Goal: Transaction & Acquisition: Purchase product/service

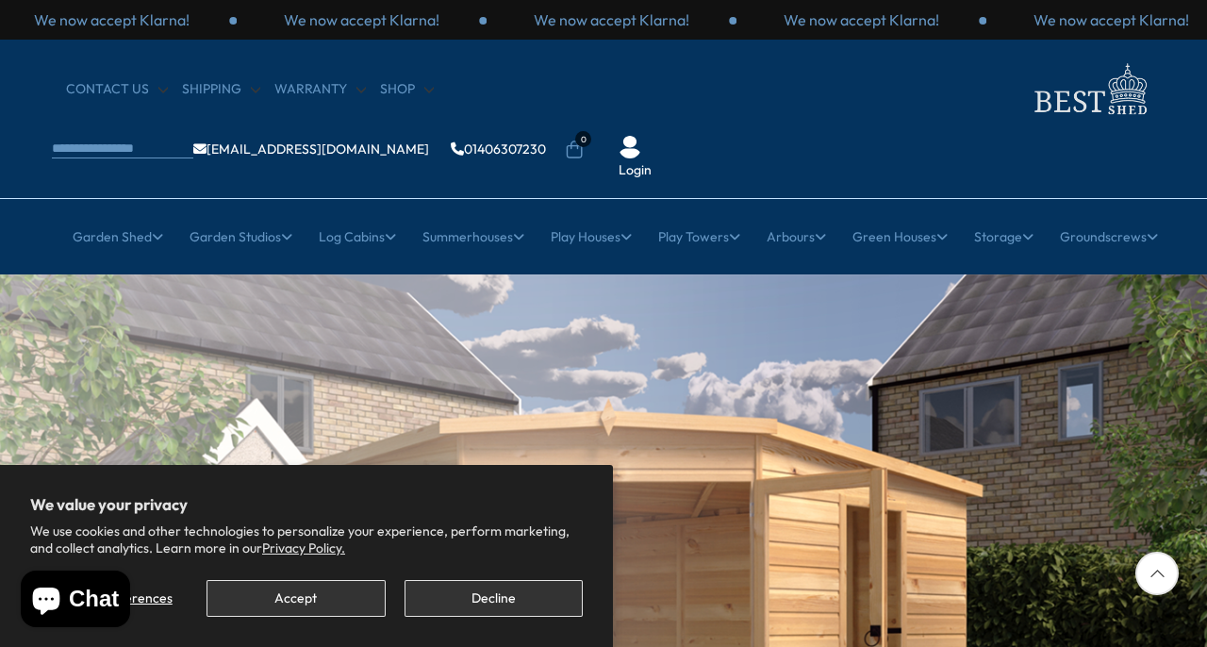
click at [364, 599] on button "Accept" at bounding box center [295, 598] width 178 height 37
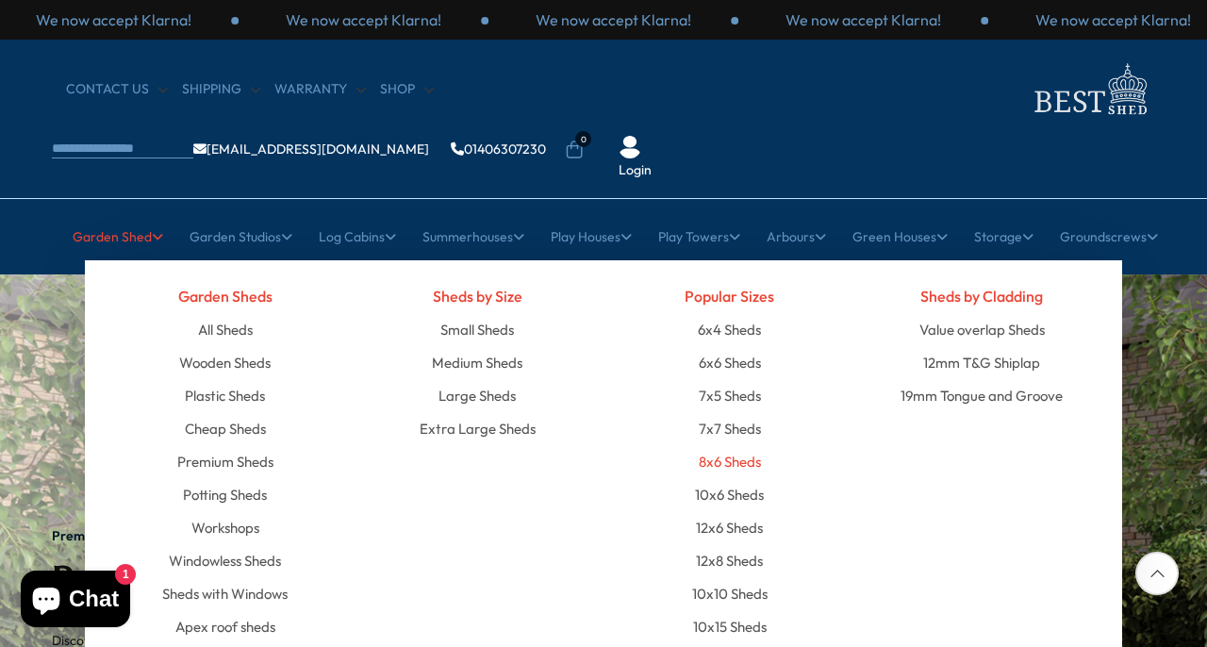
click at [730, 445] on link "8x6 Sheds" at bounding box center [730, 461] width 62 height 33
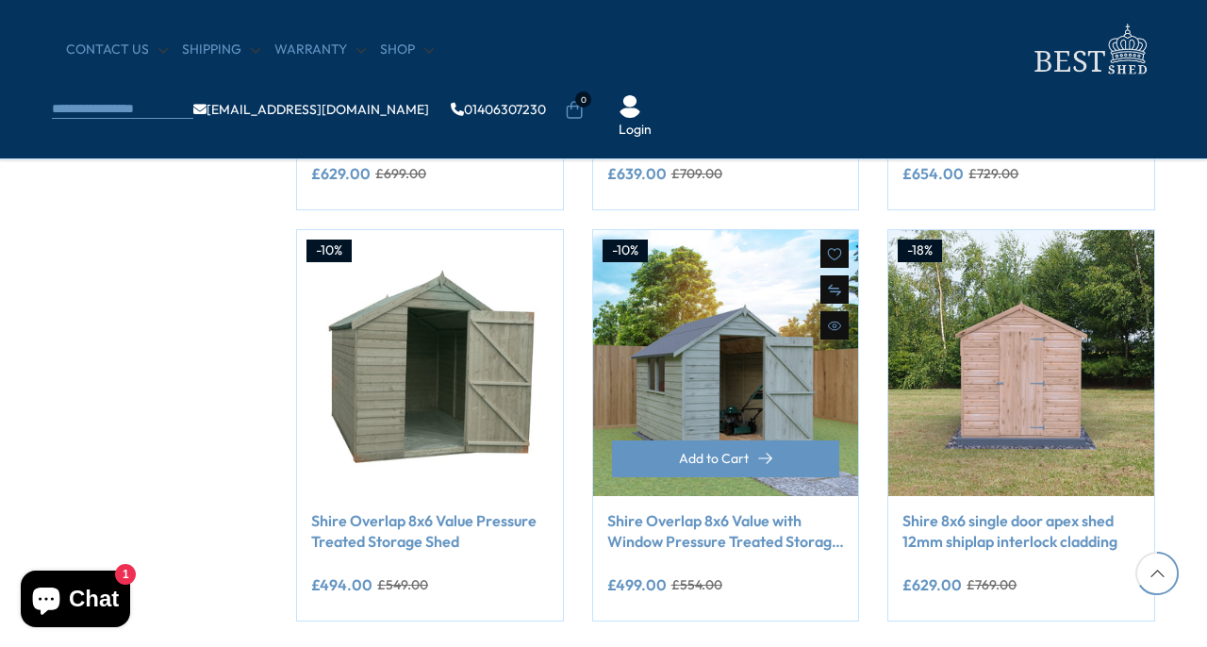
scroll to position [1485, 0]
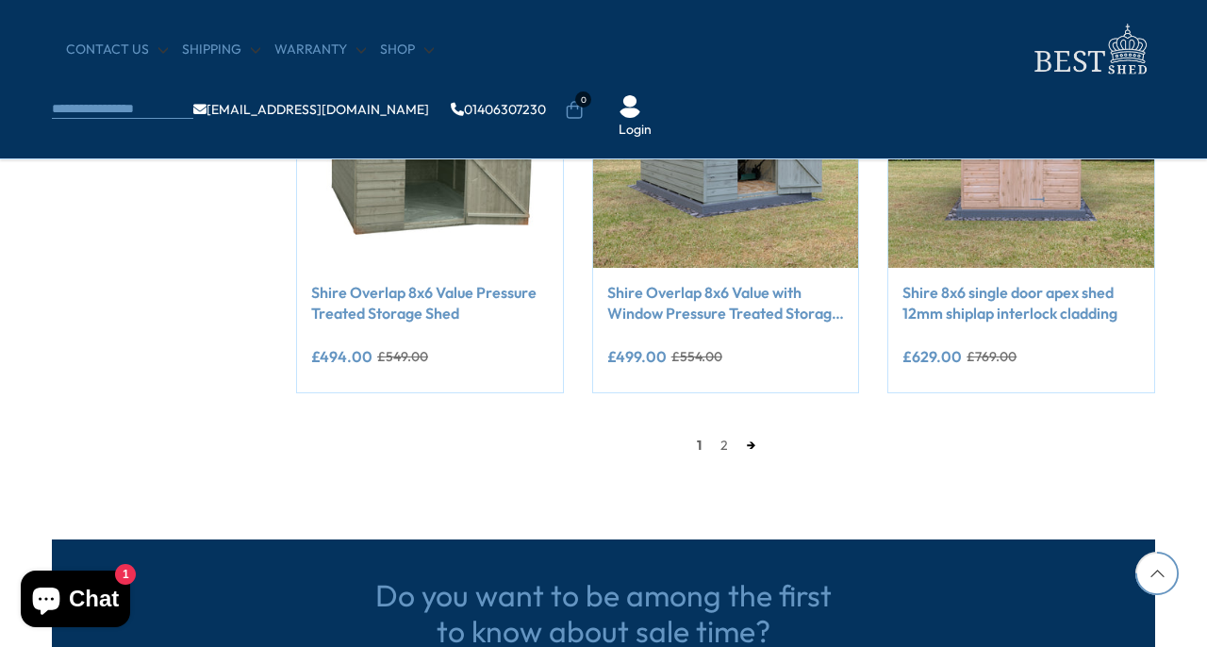
click at [748, 441] on link "→" at bounding box center [750, 445] width 27 height 28
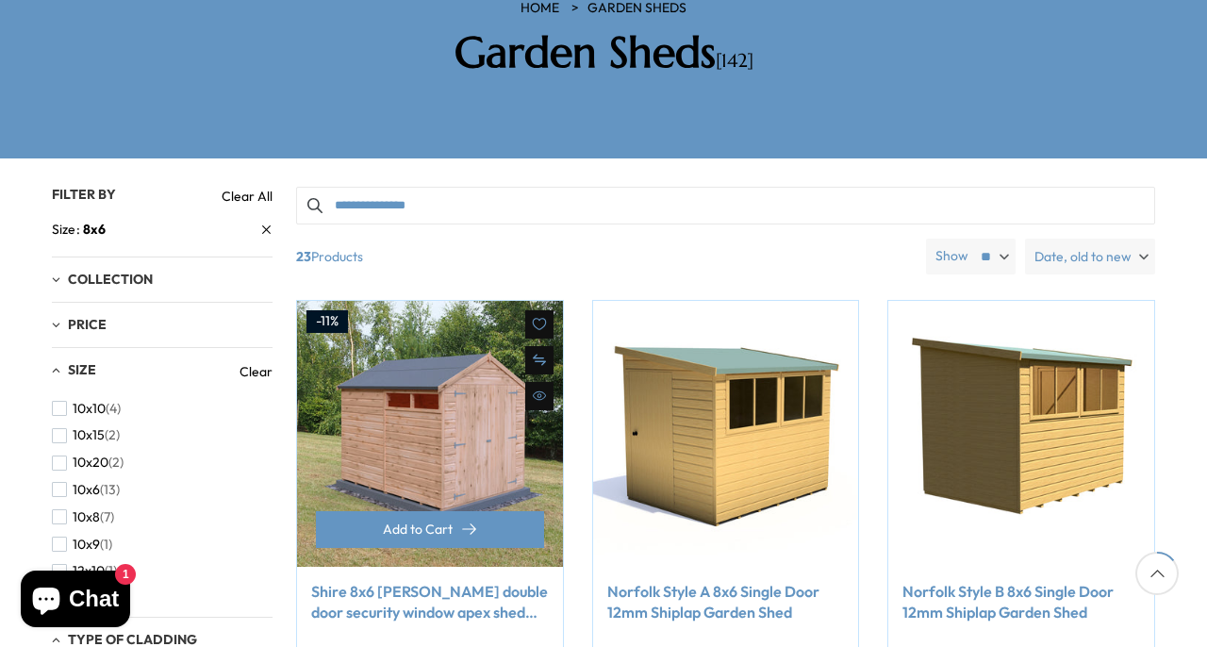
scroll to position [374, 0]
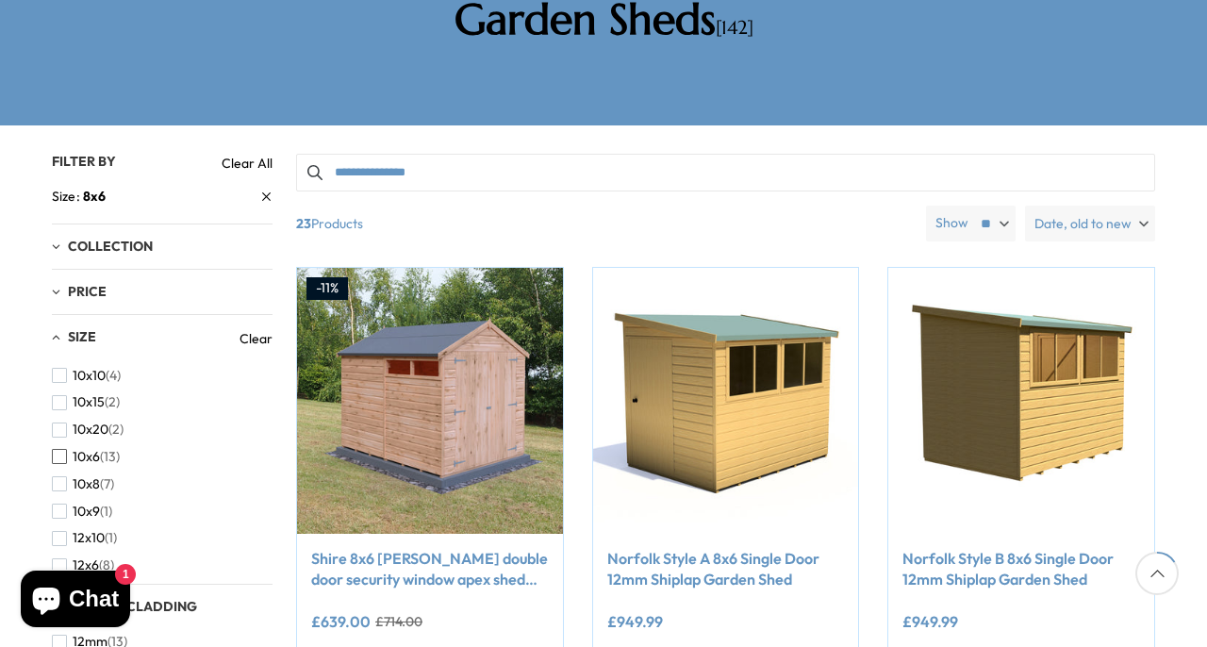
click at [65, 449] on span "button" at bounding box center [59, 456] width 15 height 15
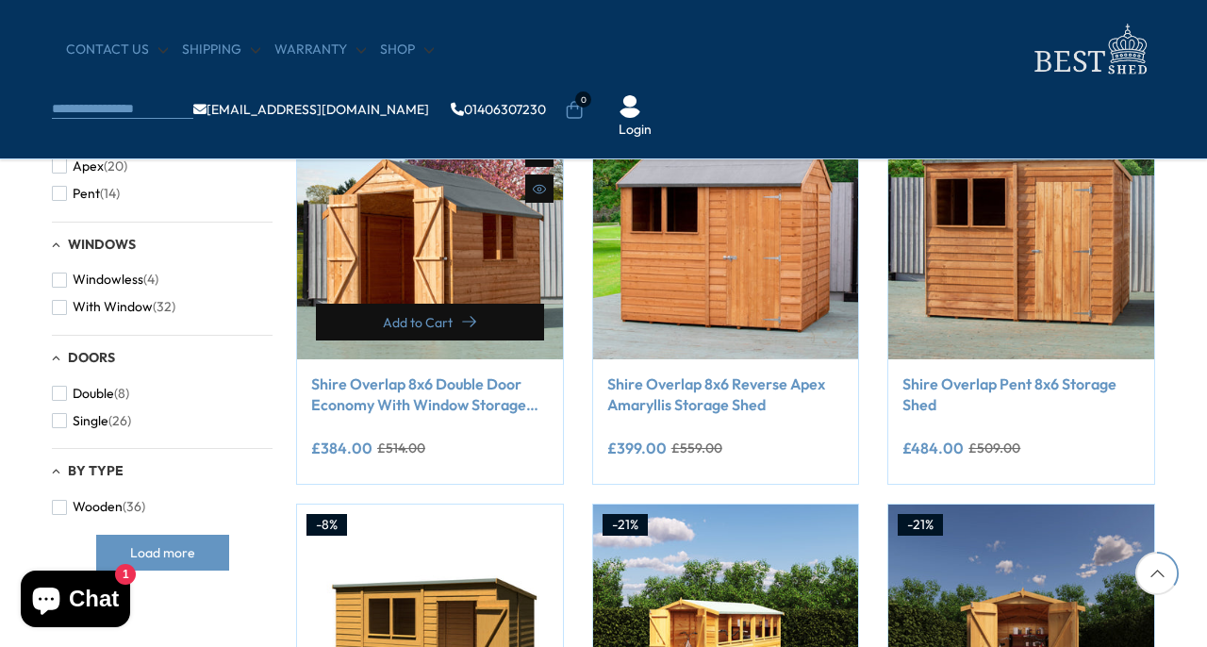
scroll to position [802, 0]
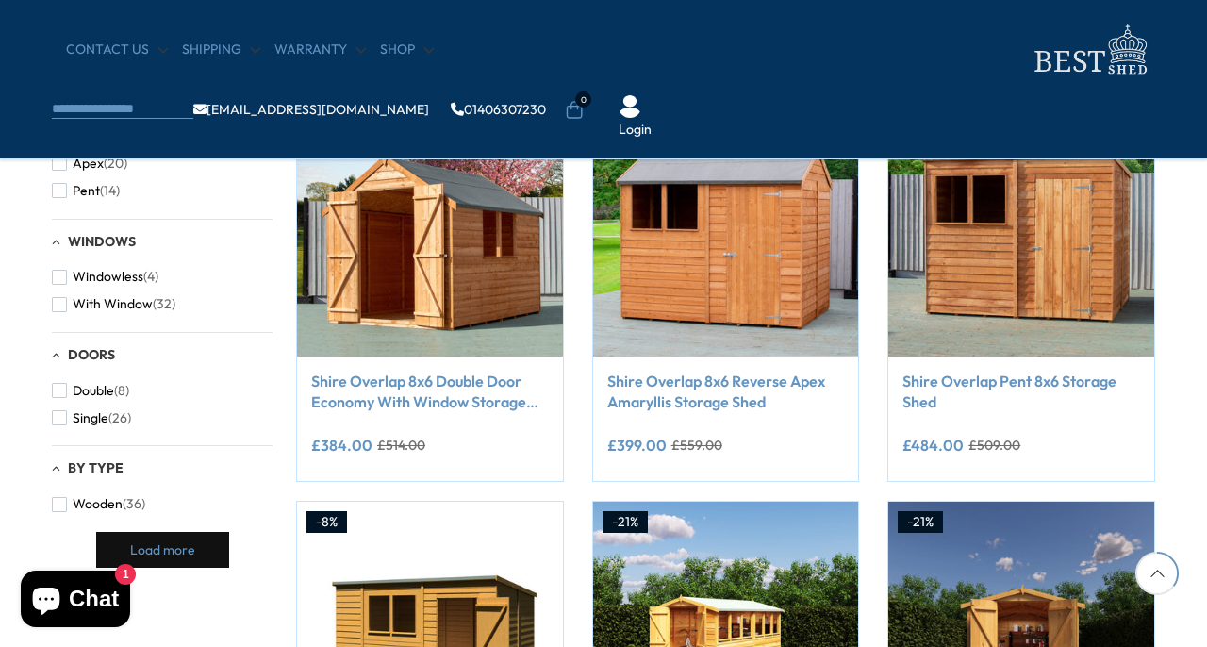
click at [203, 532] on button "Load more" at bounding box center [162, 550] width 133 height 36
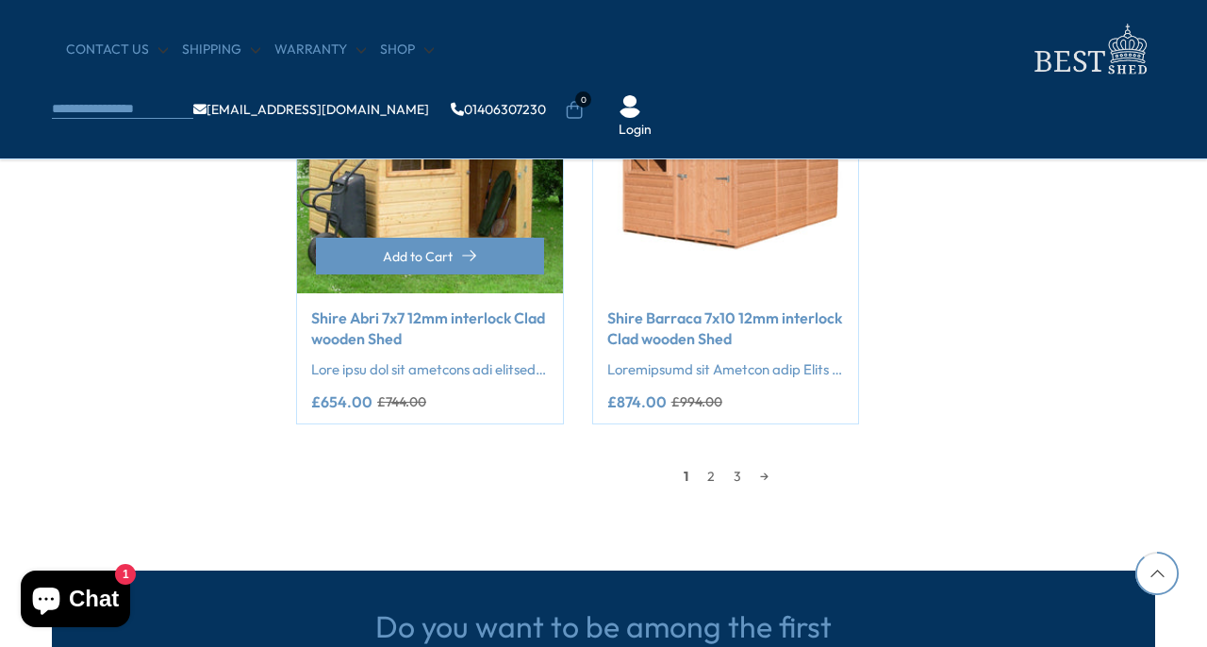
scroll to position [4573, 0]
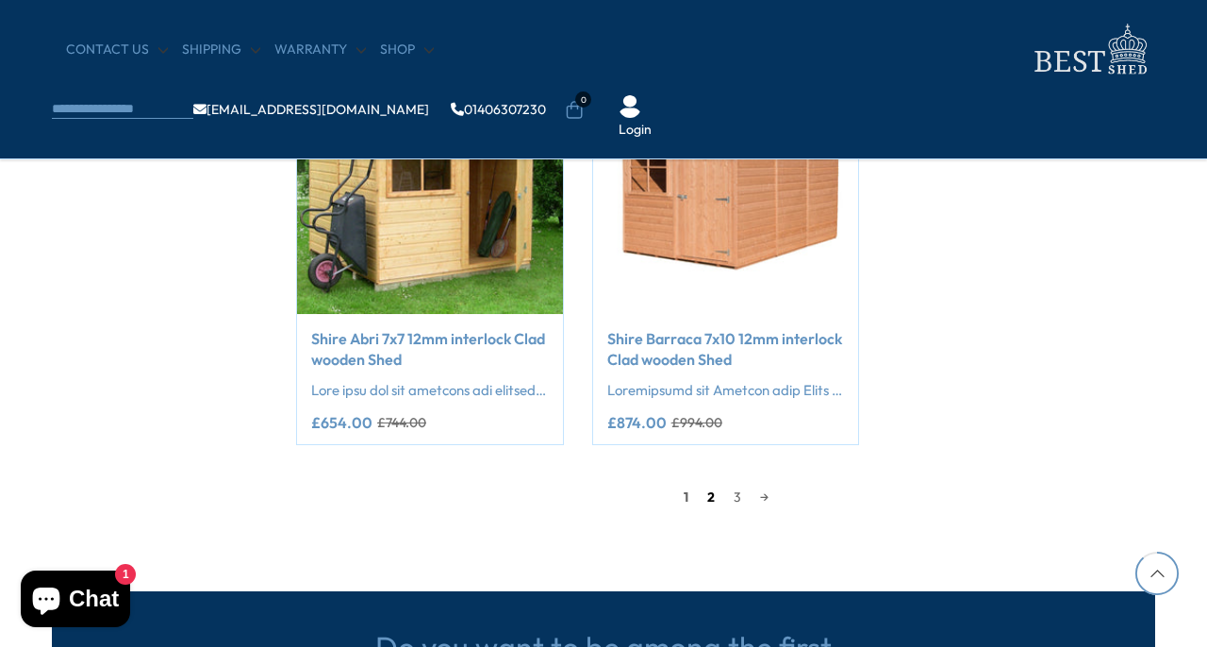
click at [705, 485] on link "2" at bounding box center [711, 497] width 26 height 28
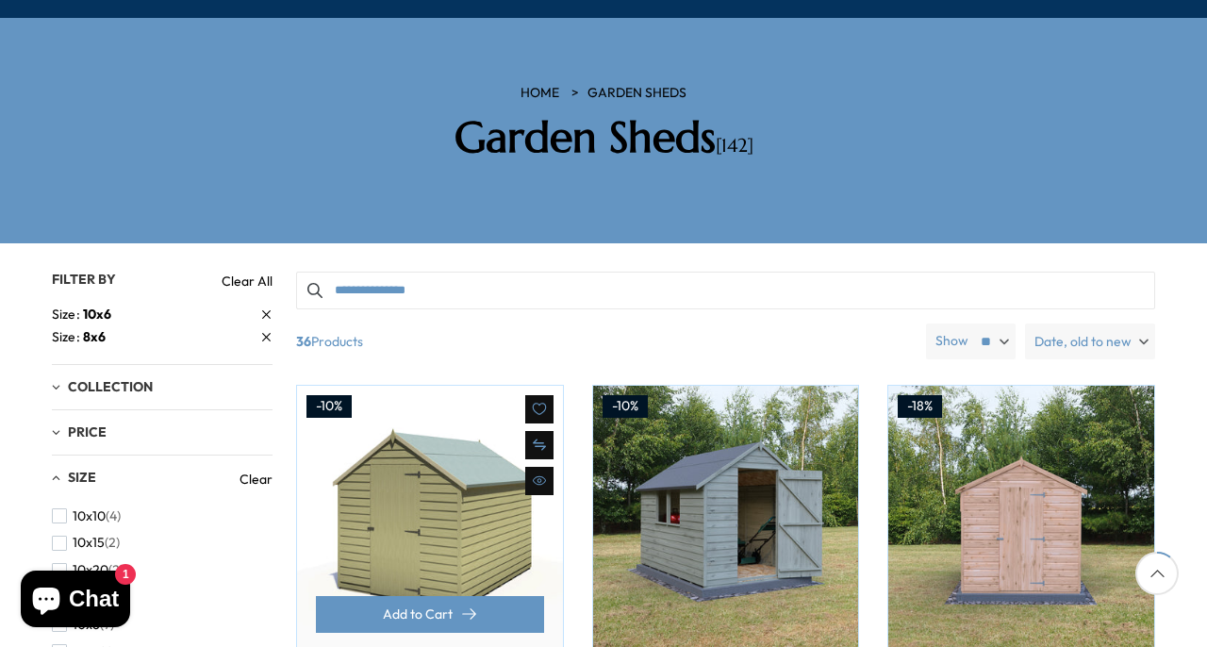
scroll to position [257, 0]
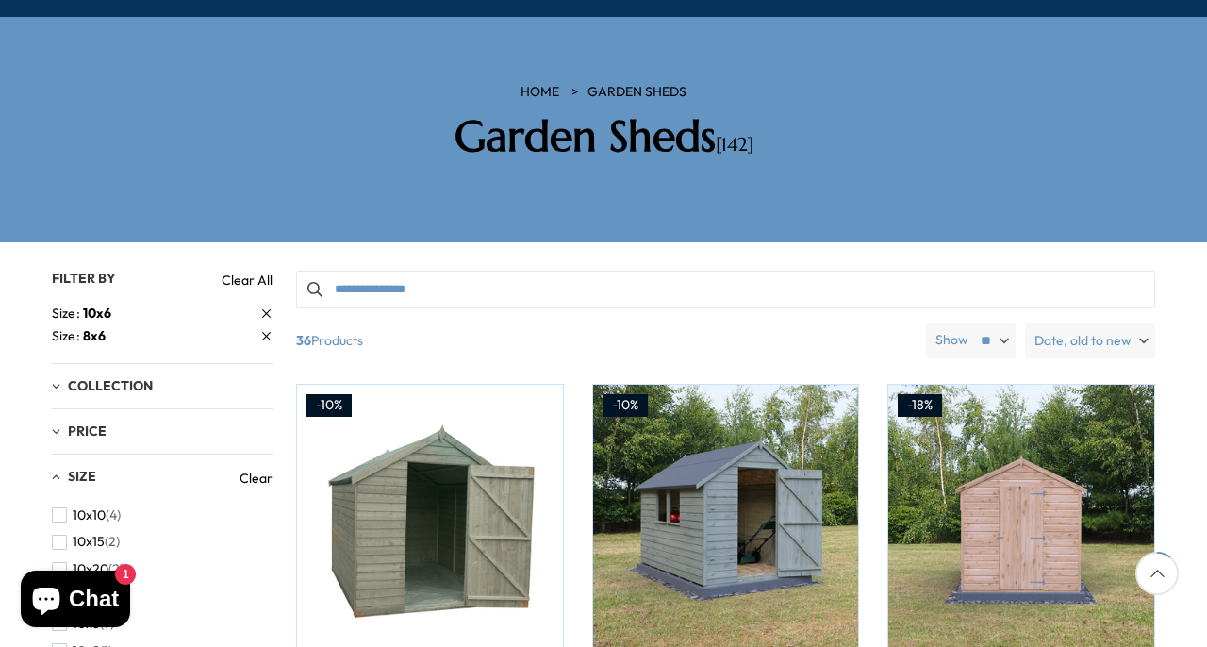
click at [268, 332] on icon at bounding box center [266, 336] width 8 height 8
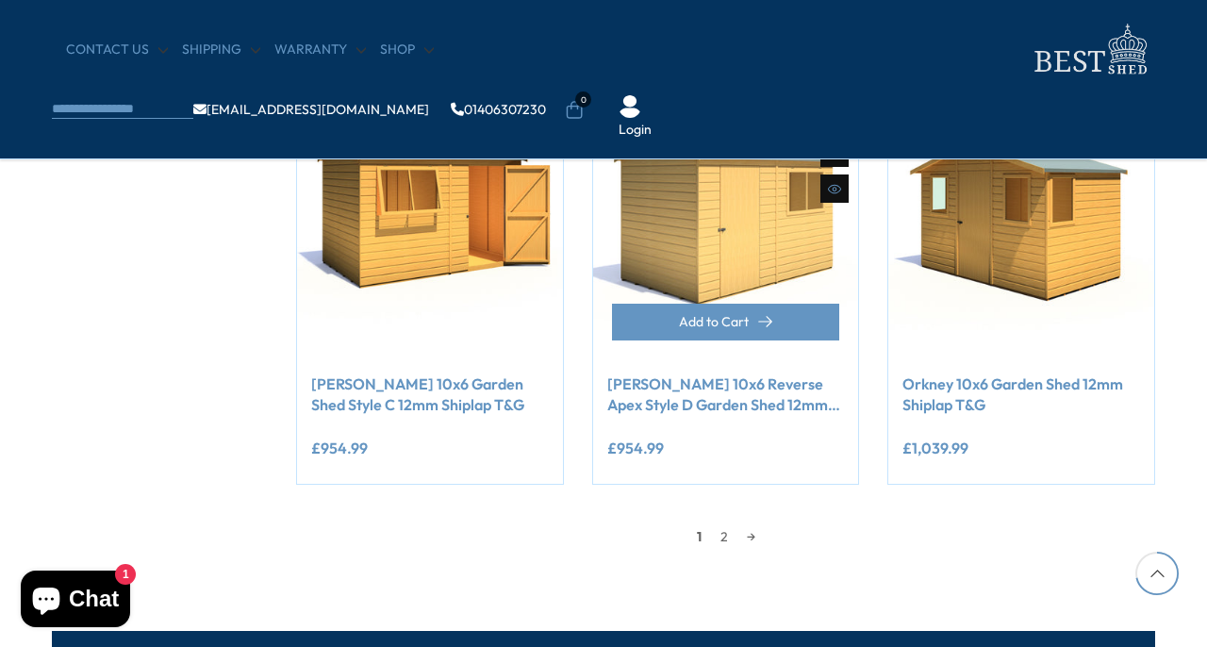
scroll to position [1587, 0]
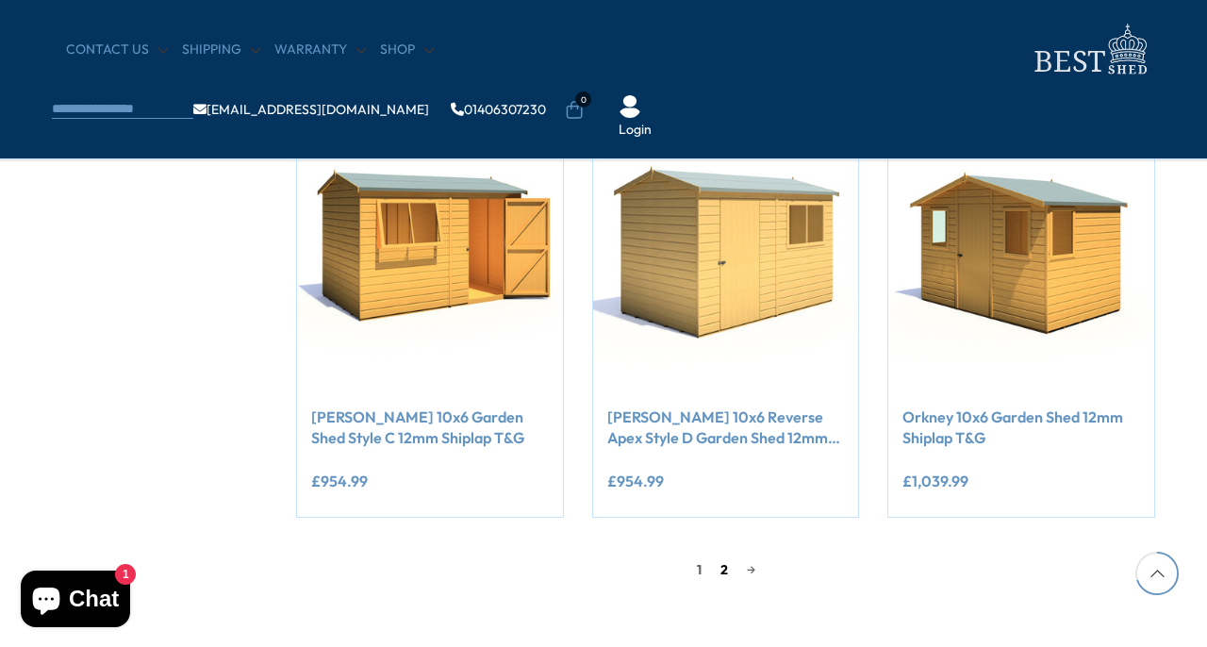
click at [724, 559] on link "2" at bounding box center [724, 569] width 26 height 28
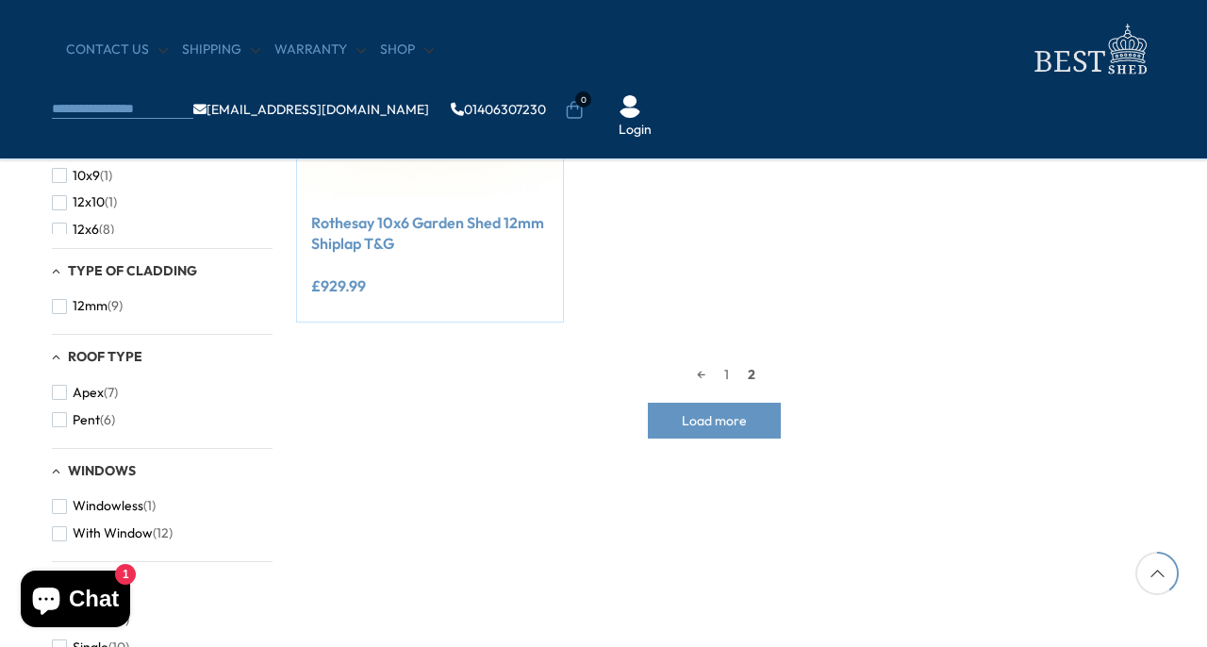
scroll to position [544, 0]
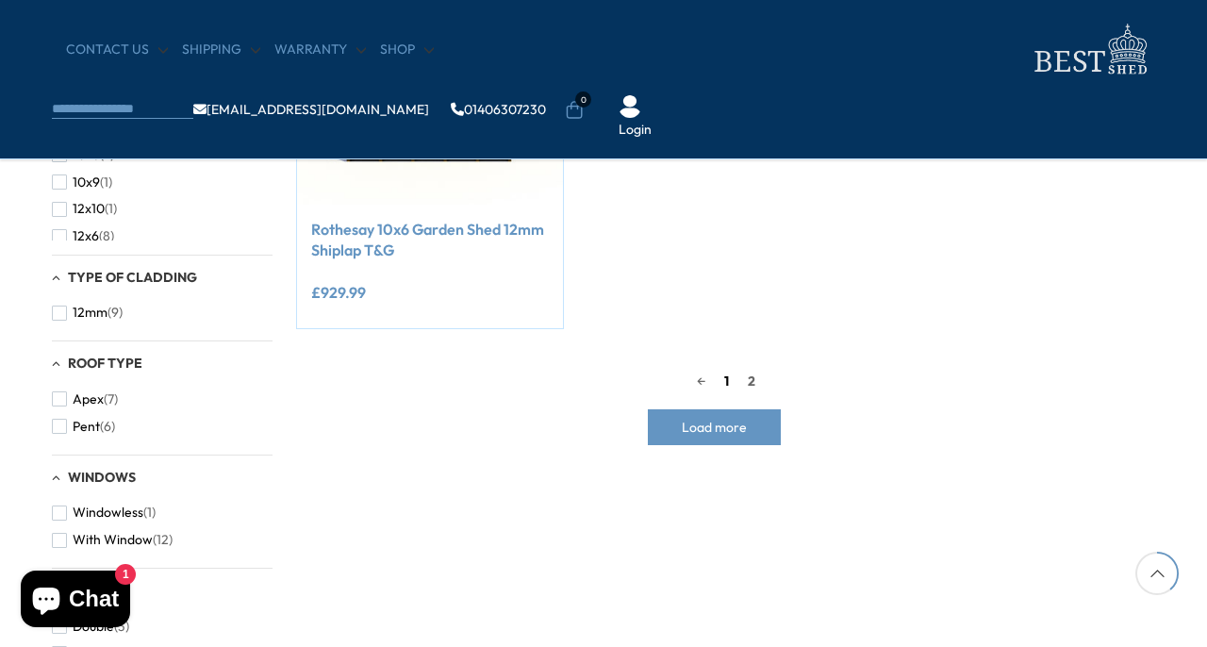
click at [729, 384] on link "1" at bounding box center [727, 381] width 24 height 28
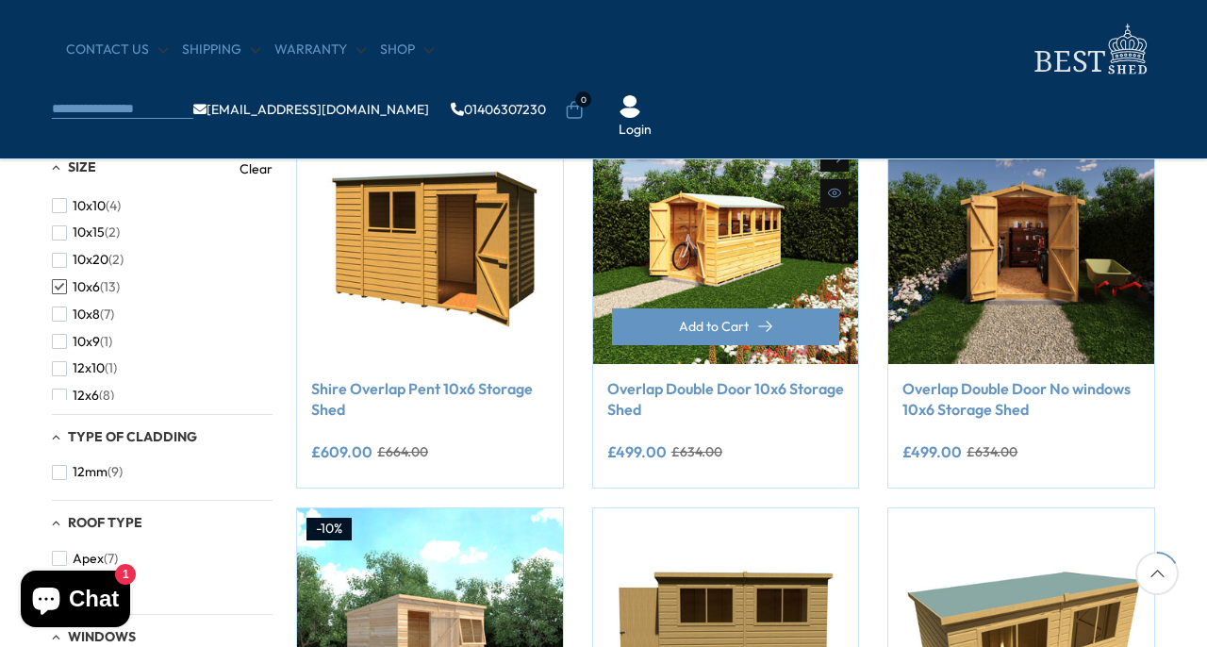
scroll to position [393, 0]
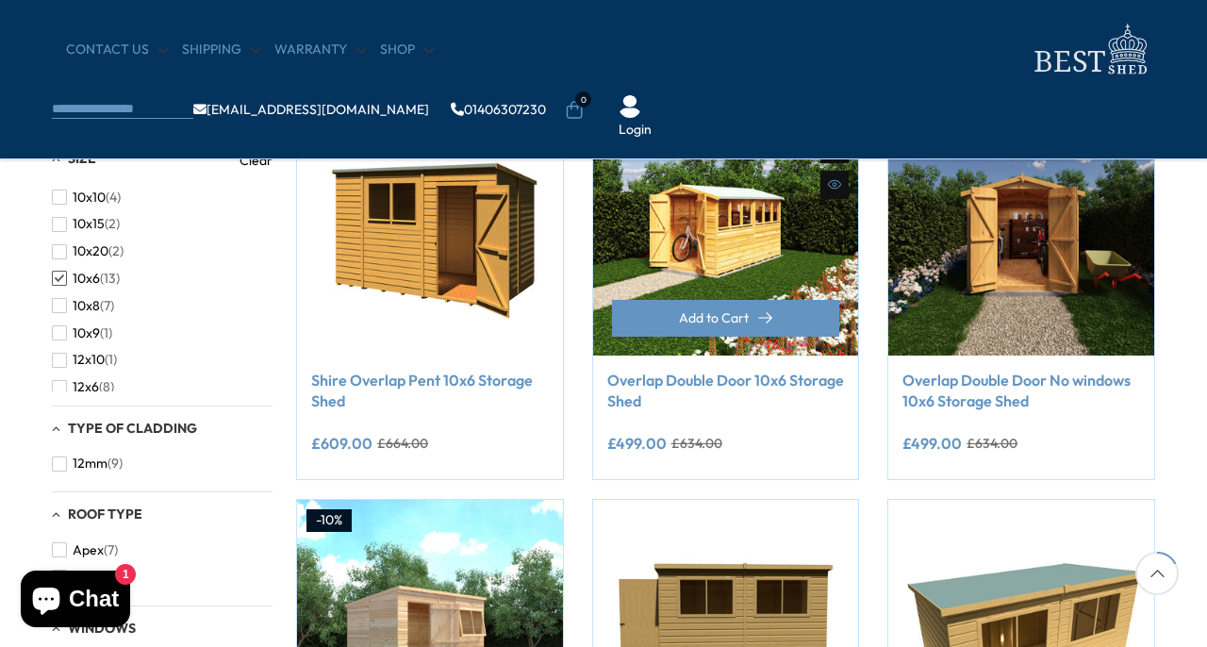
click at [741, 382] on link "Overlap Double Door 10x6 Storage Shed" at bounding box center [726, 391] width 238 height 42
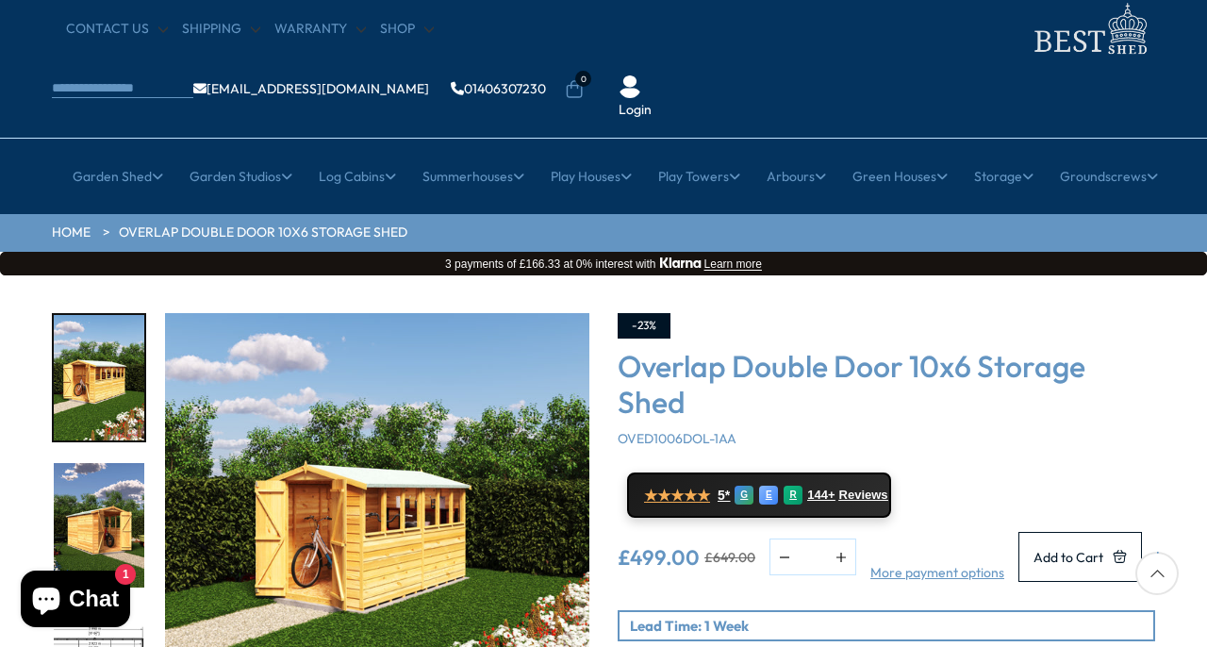
scroll to position [58, 0]
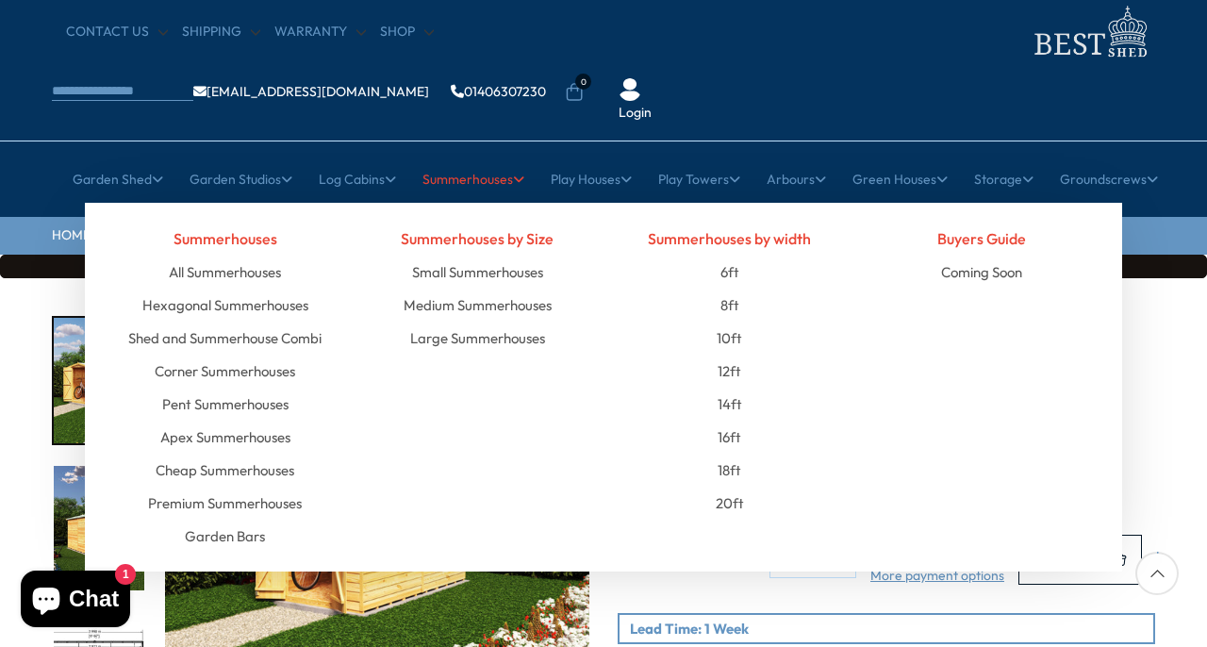
click at [462, 156] on link "Summerhouses" at bounding box center [473, 179] width 102 height 47
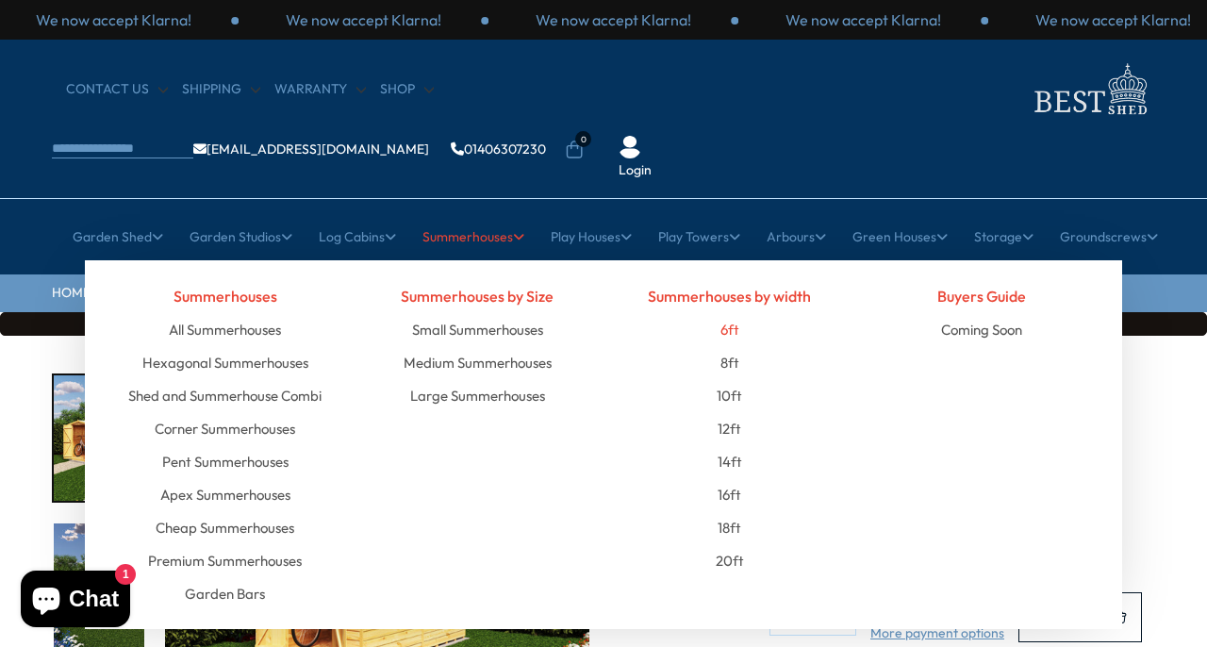
click at [729, 313] on link "6ft" at bounding box center [729, 329] width 19 height 33
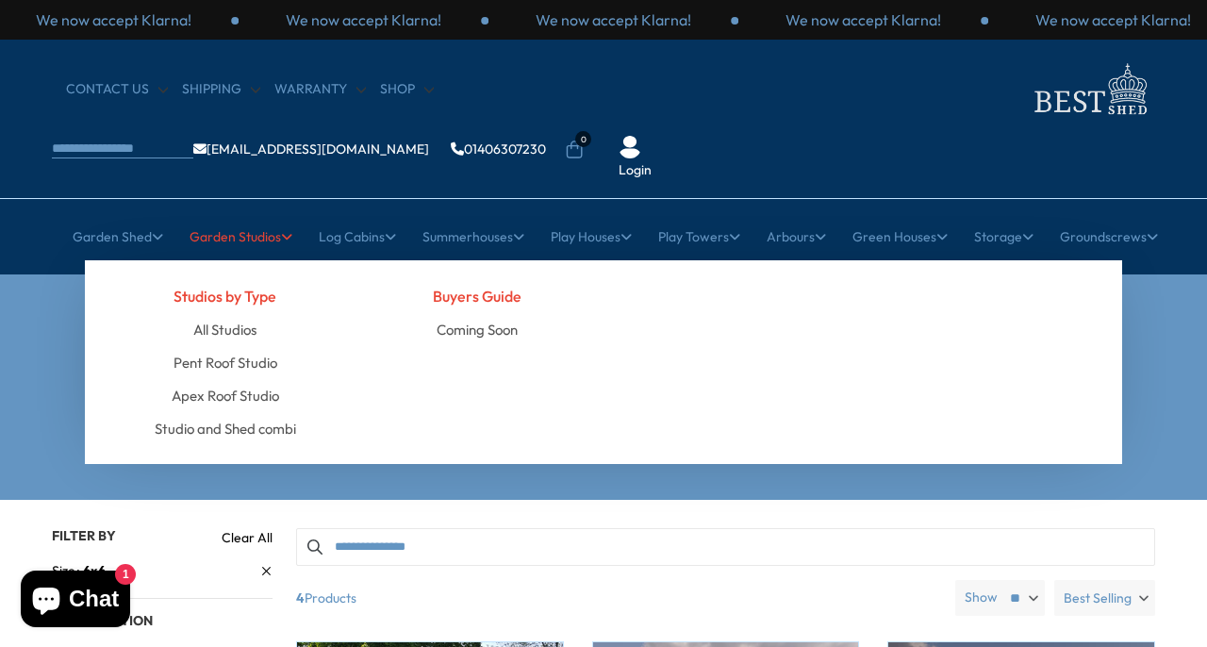
click at [253, 213] on link "Garden Studios" at bounding box center [240, 236] width 103 height 47
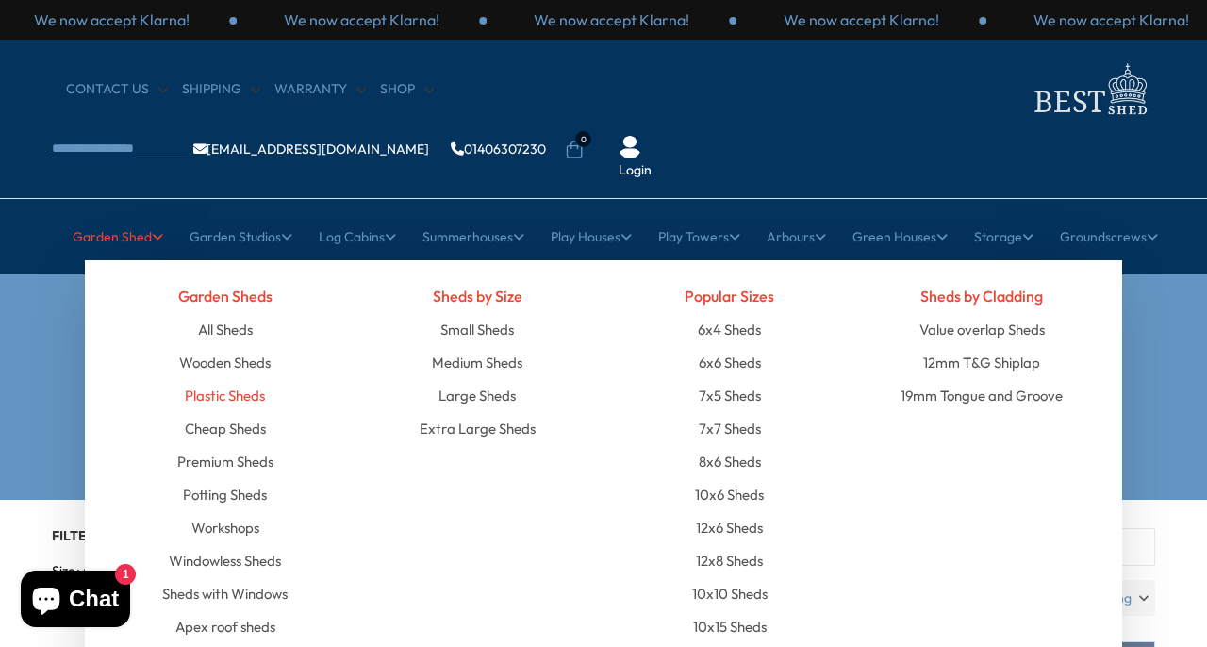
click at [228, 379] on link "Plastic Sheds" at bounding box center [225, 395] width 80 height 33
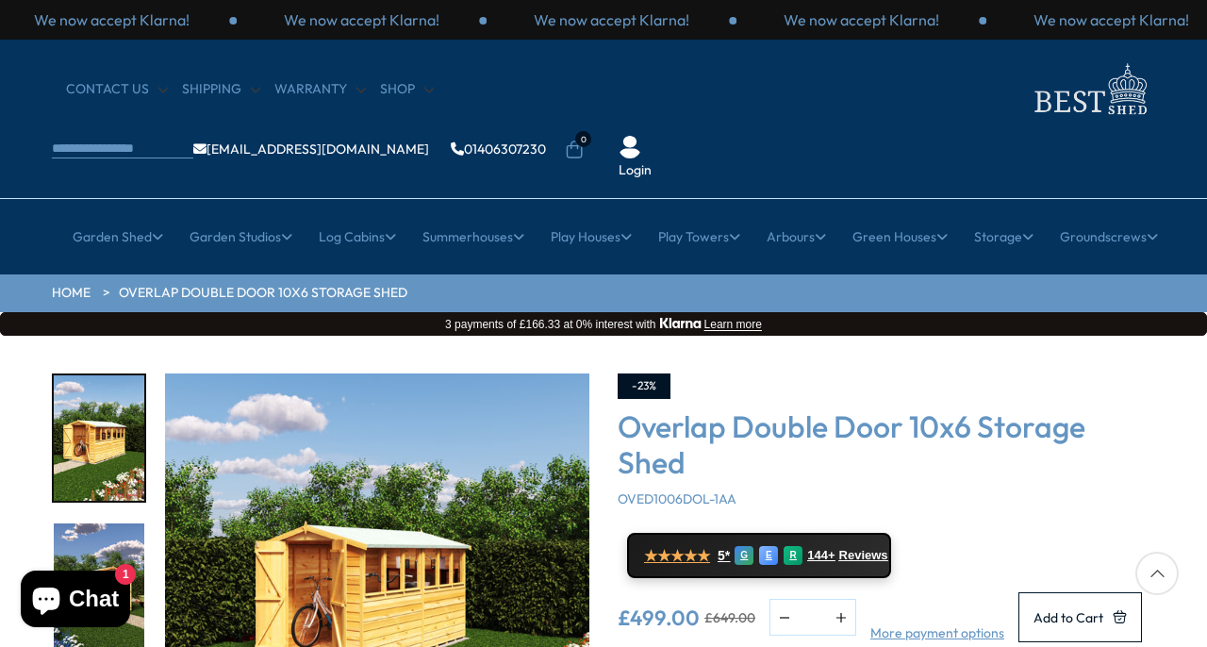
scroll to position [58, 0]
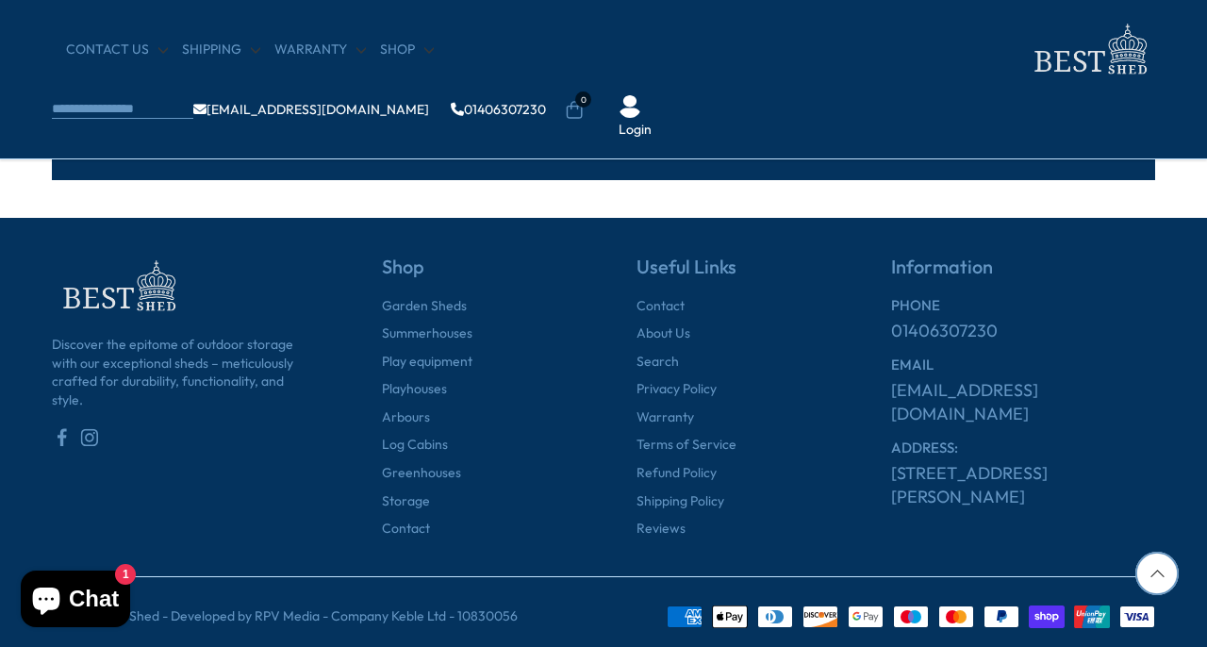
scroll to position [374, 0]
